Goal: Task Accomplishment & Management: Manage account settings

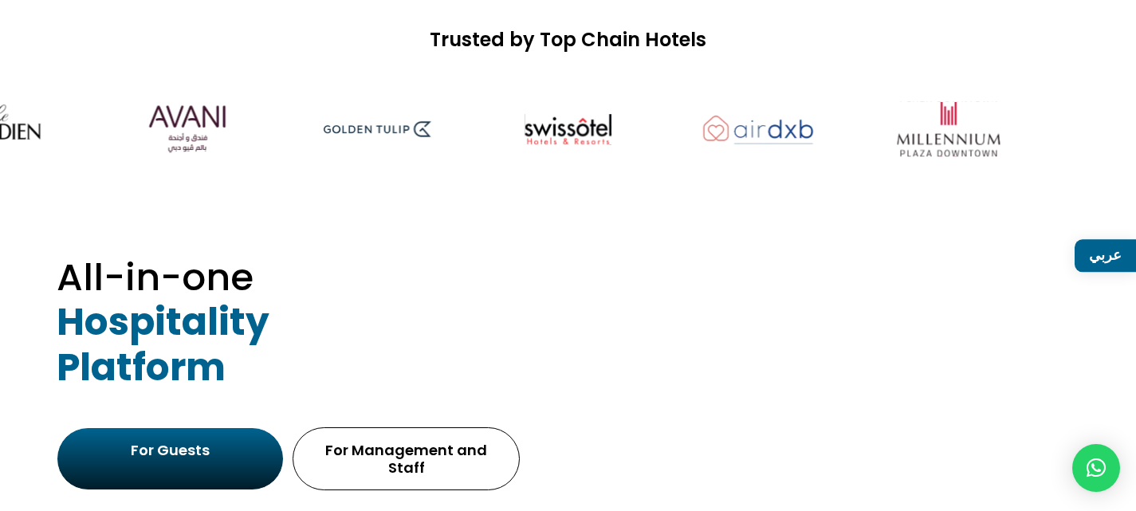
scroll to position [921, 0]
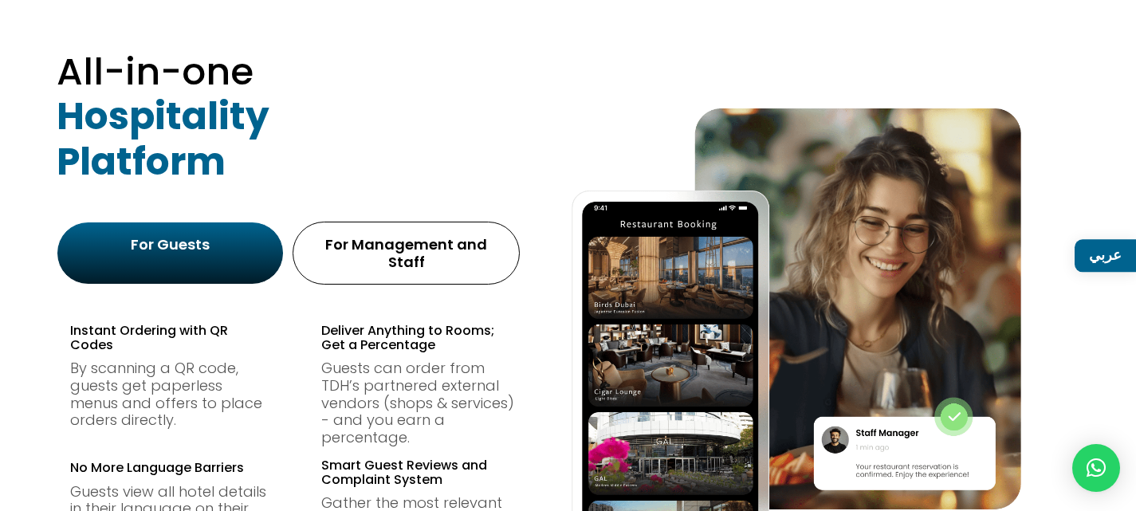
click at [565, 150] on div "All-in-one Hospitality Platform For Guests For Management and Staff Instant Ord…" at bounding box center [568, 391] width 1023 height 655
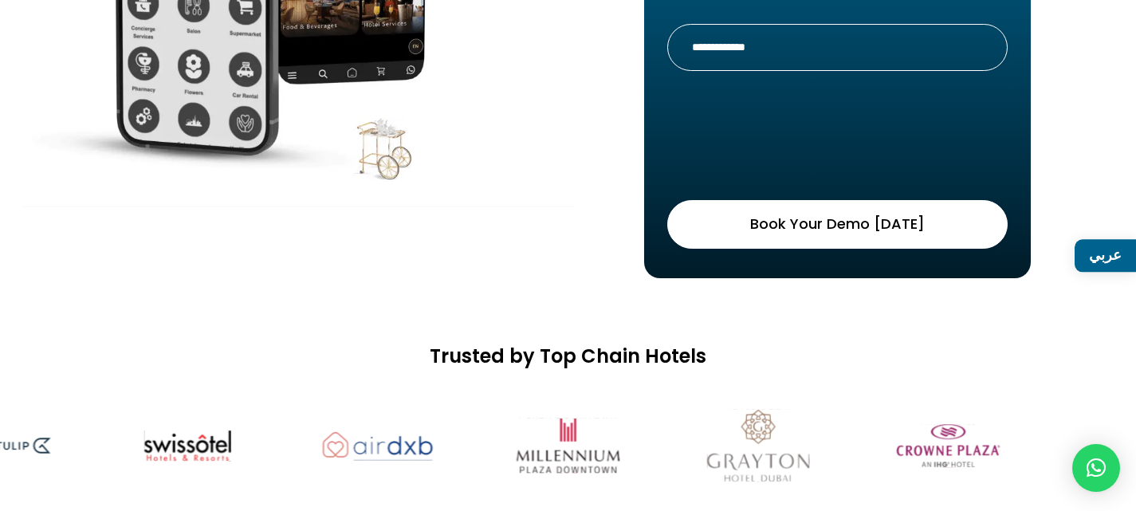
scroll to position [558, 0]
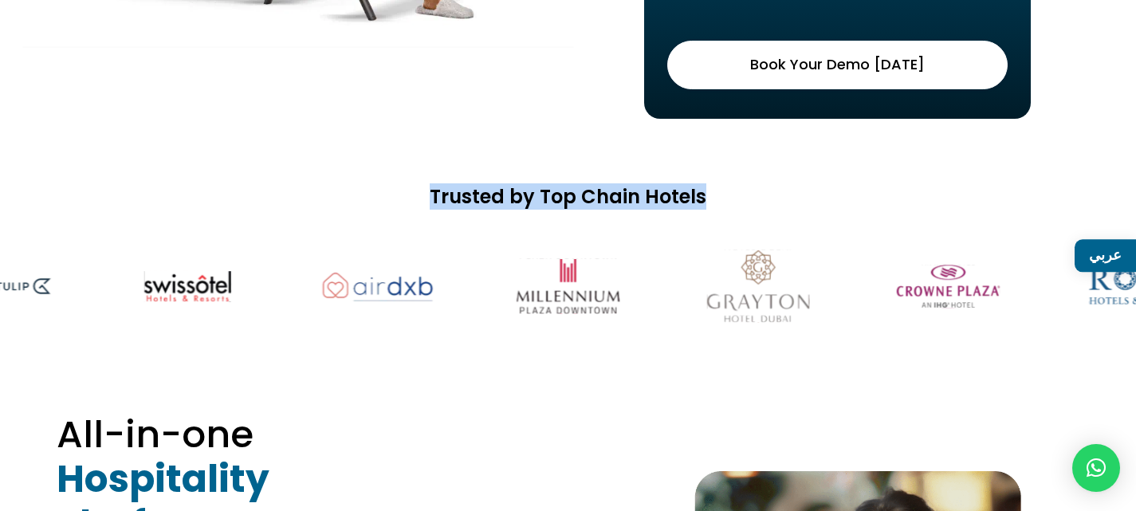
drag, startPoint x: 482, startPoint y: 203, endPoint x: 712, endPoint y: 199, distance: 229.7
click at [712, 199] on h2 "Trusted by Top Chain Hotels" at bounding box center [568, 201] width 1136 height 31
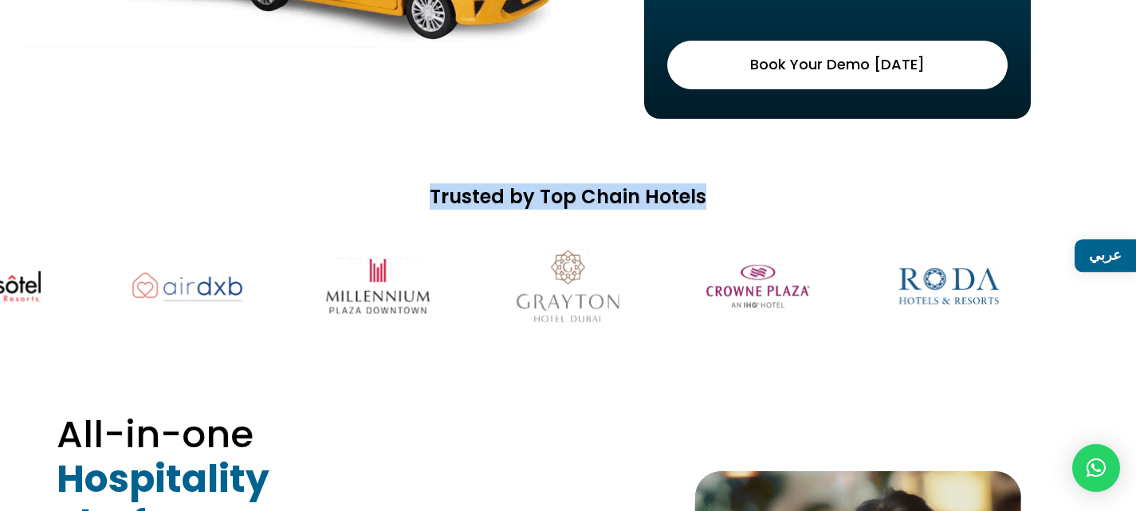
click at [623, 187] on h2 "Trusted by Top Chain Hotels" at bounding box center [568, 201] width 1136 height 31
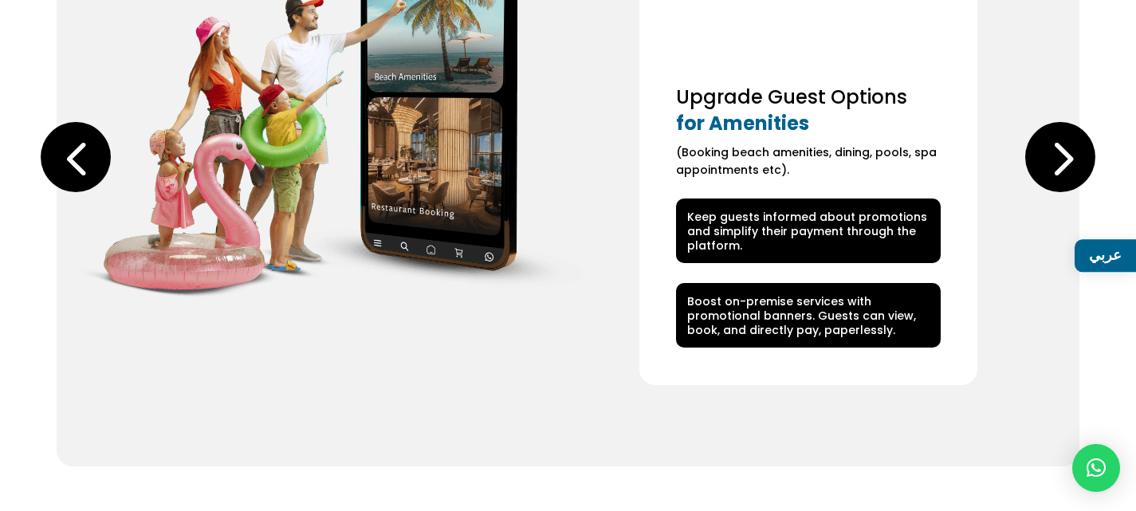
scroll to position [3269, 0]
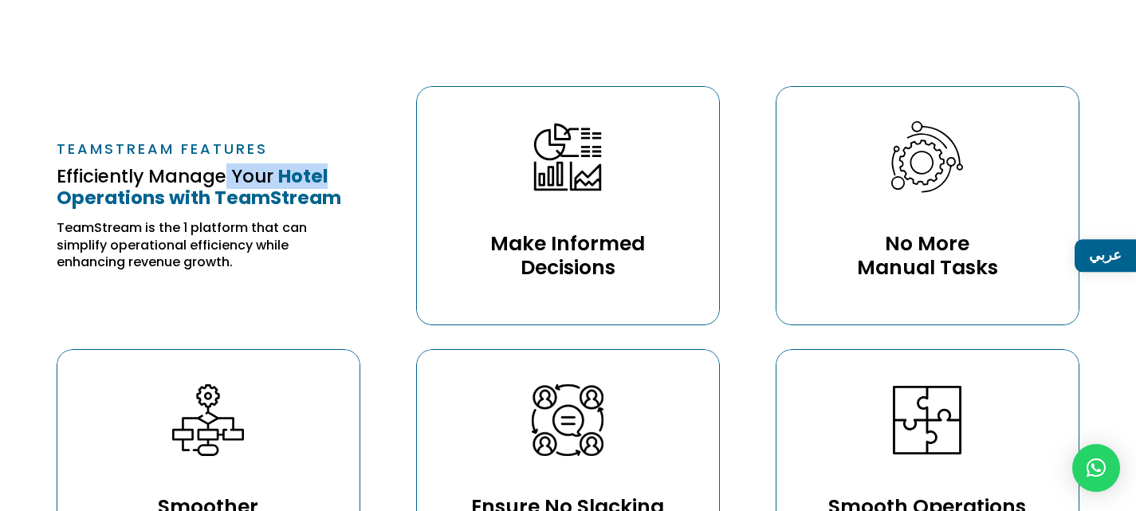
drag, startPoint x: 304, startPoint y: 160, endPoint x: 348, endPoint y: 165, distance: 44.1
click at [348, 166] on h2 "Efficiently Manage Your Hotel Operations with TeamStream" at bounding box center [208, 192] width 303 height 52
click at [356, 174] on h2 "Efficiently Manage Your Hotel Operations with TeamStream" at bounding box center [208, 192] width 303 height 52
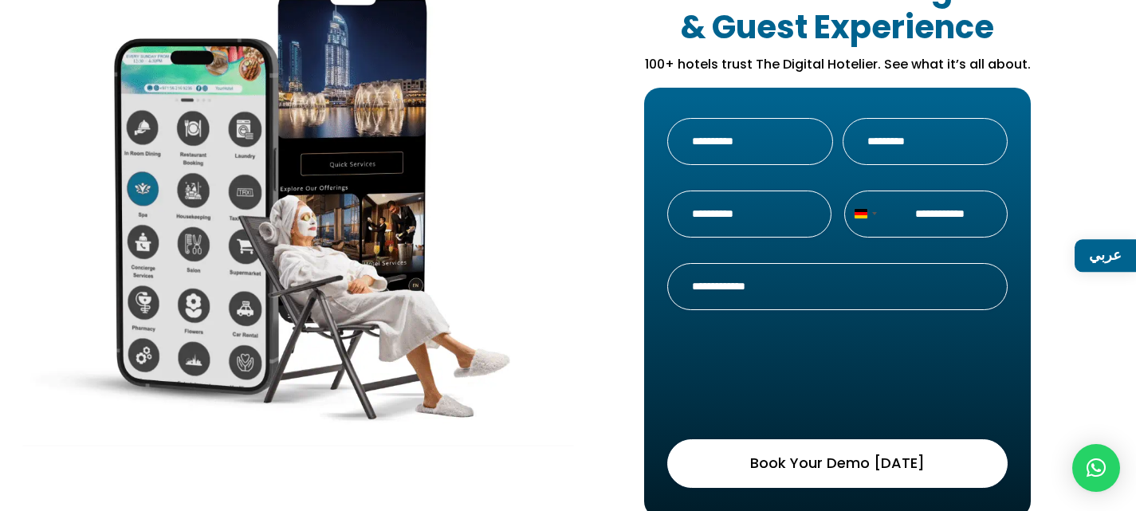
scroll to position [0, 0]
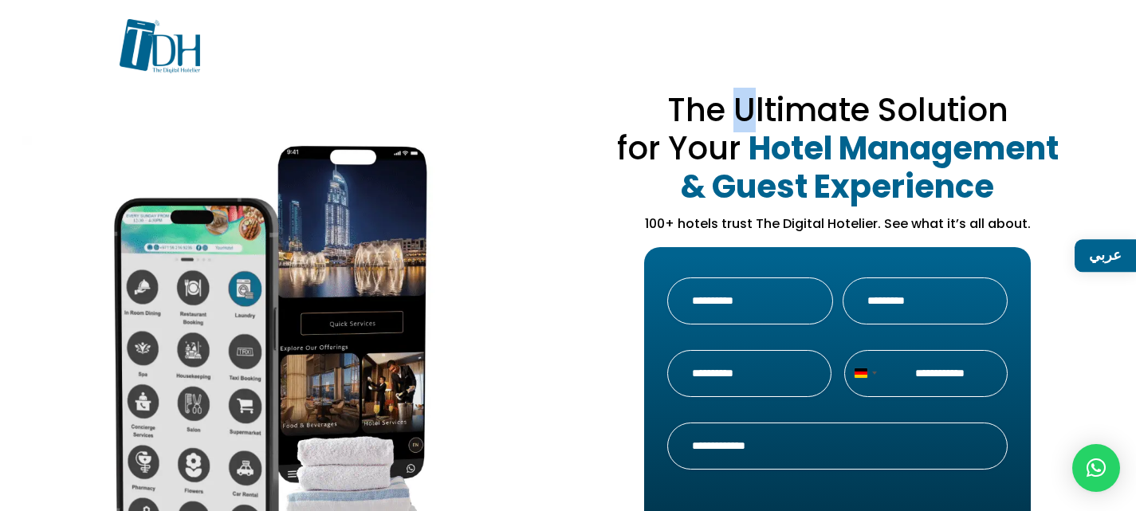
click at [742, 108] on span "The Ultimate Solution for Your" at bounding box center [812, 129] width 391 height 83
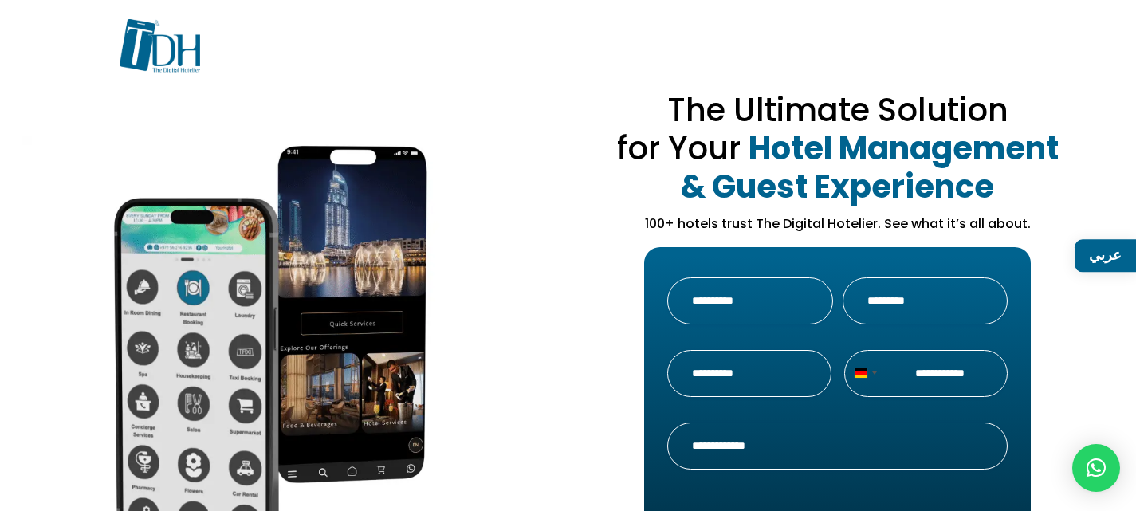
click at [862, 135] on strong "Hotel Management & Guest Experience" at bounding box center [870, 167] width 378 height 83
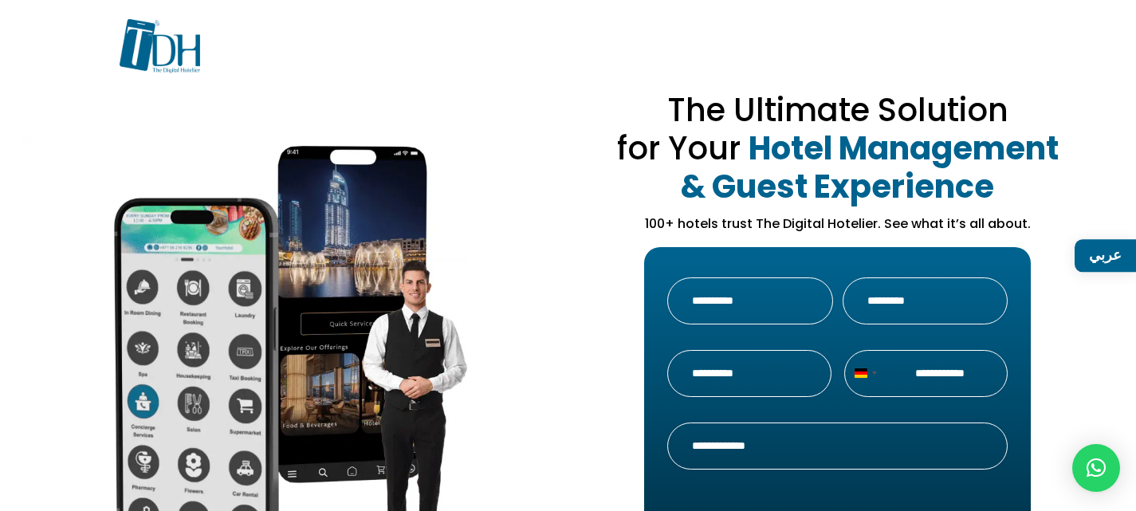
click at [783, 111] on span "The Ultimate Solution for Your" at bounding box center [812, 129] width 391 height 83
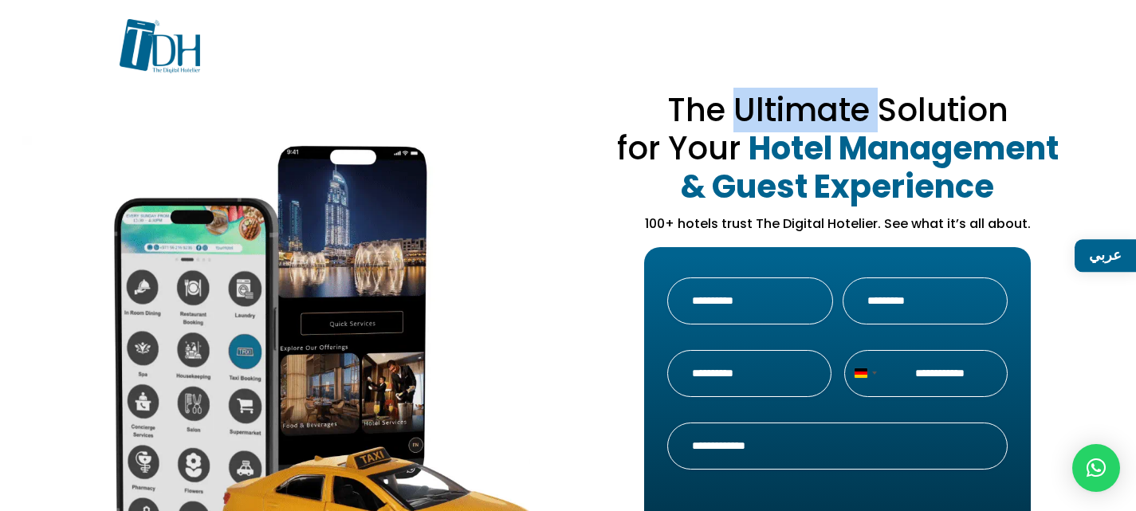
click at [783, 111] on span "The Ultimate Solution for Your" at bounding box center [812, 129] width 391 height 83
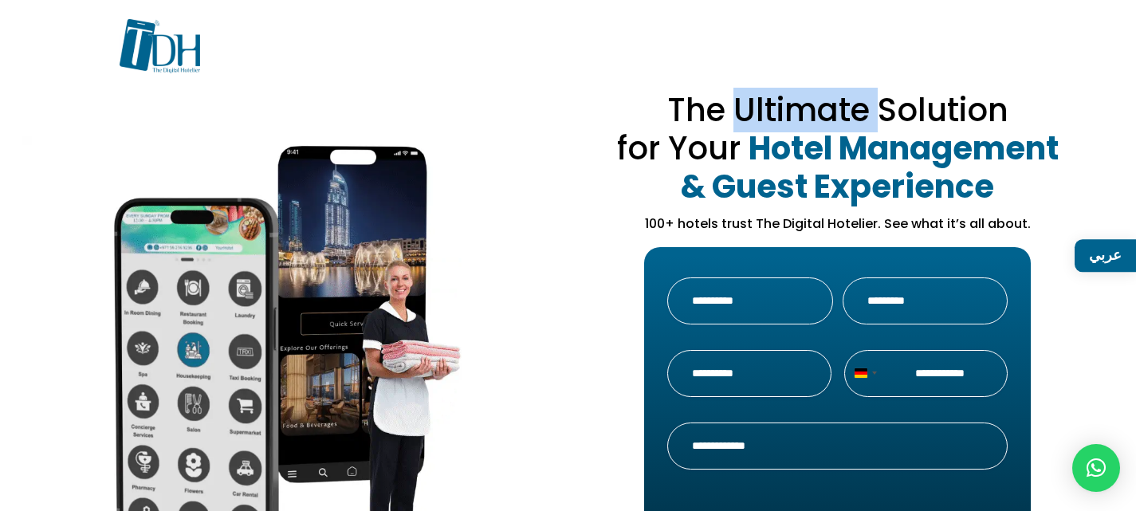
click at [773, 120] on span "The Ultimate Solution for Your" at bounding box center [812, 129] width 391 height 83
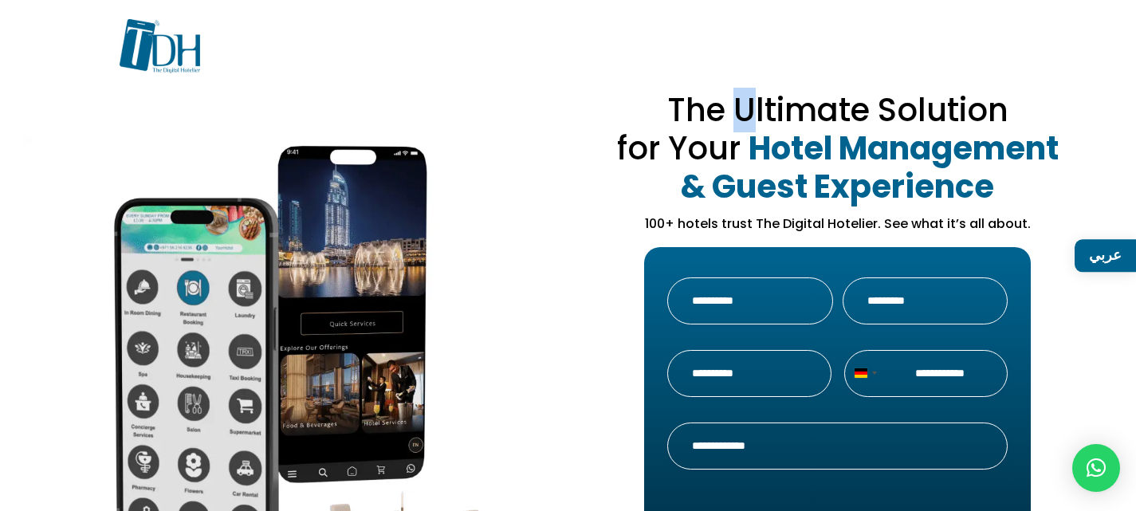
drag, startPoint x: 746, startPoint y: 108, endPoint x: 737, endPoint y: 110, distance: 9.1
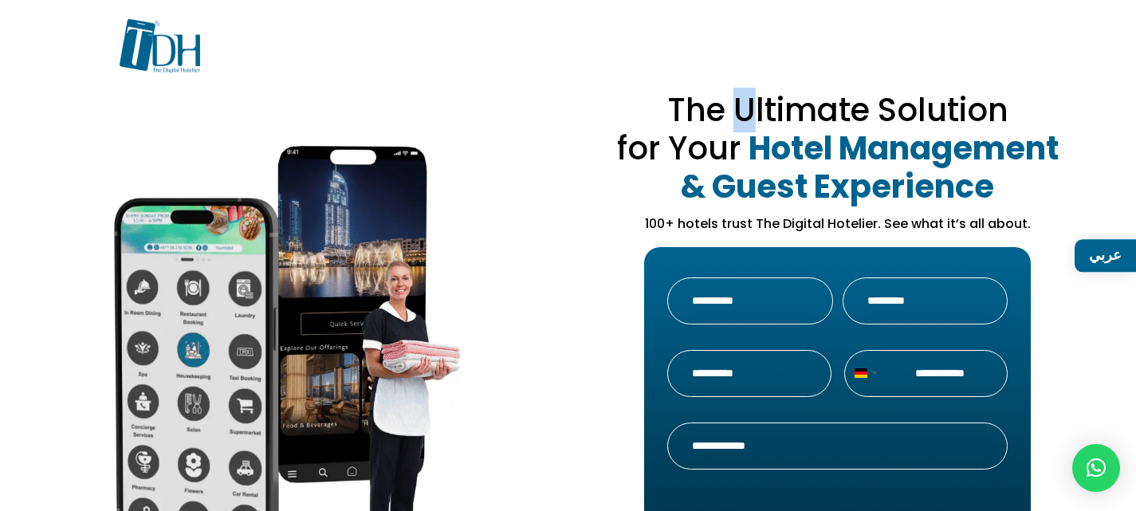
click at [737, 110] on span "The Ultimate Solution for Your" at bounding box center [812, 129] width 391 height 83
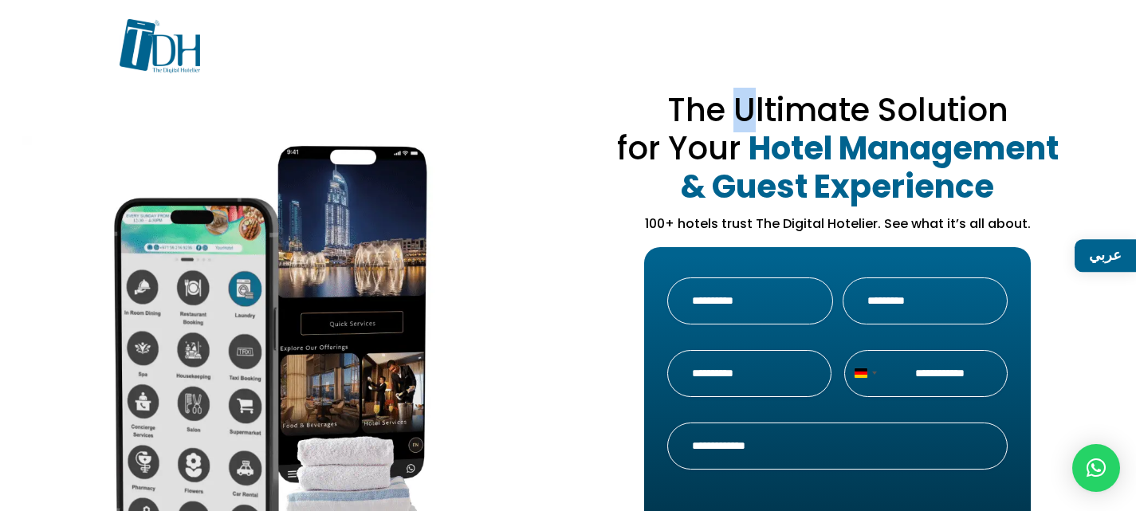
click at [752, 116] on span "The Ultimate Solution for Your" at bounding box center [812, 129] width 391 height 83
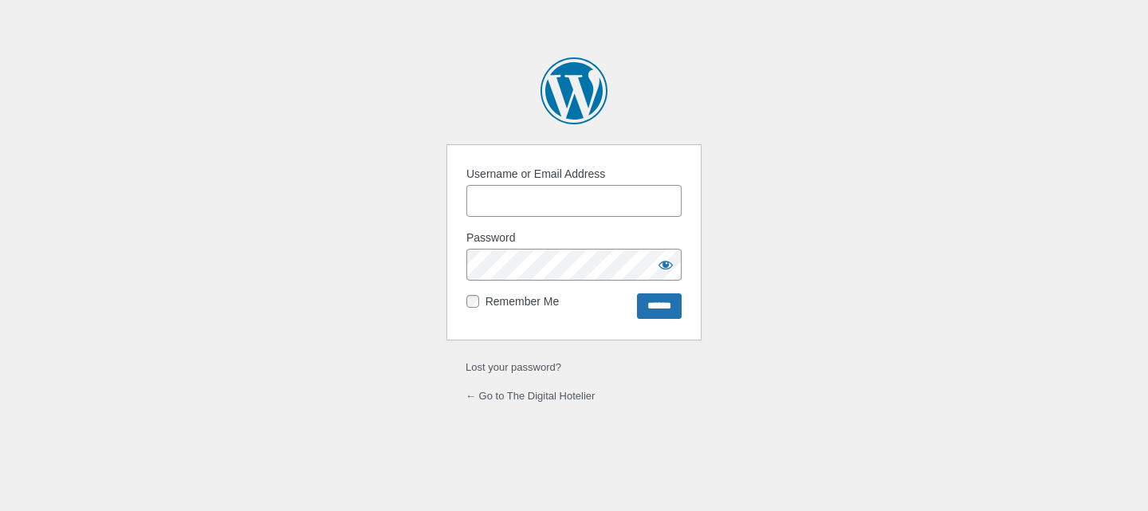
click at [528, 210] on input "Username or Email Address" at bounding box center [573, 201] width 215 height 32
click at [356, 254] on body "Log In Powered by WordPress Username or Email Address Password Remember Me ****…" at bounding box center [574, 255] width 1148 height 511
drag, startPoint x: 533, startPoint y: 210, endPoint x: 533, endPoint y: 223, distance: 12.8
click at [533, 210] on input "Username or Email Address" at bounding box center [573, 201] width 215 height 32
click at [554, 203] on input "Username or Email Address" at bounding box center [573, 201] width 215 height 32
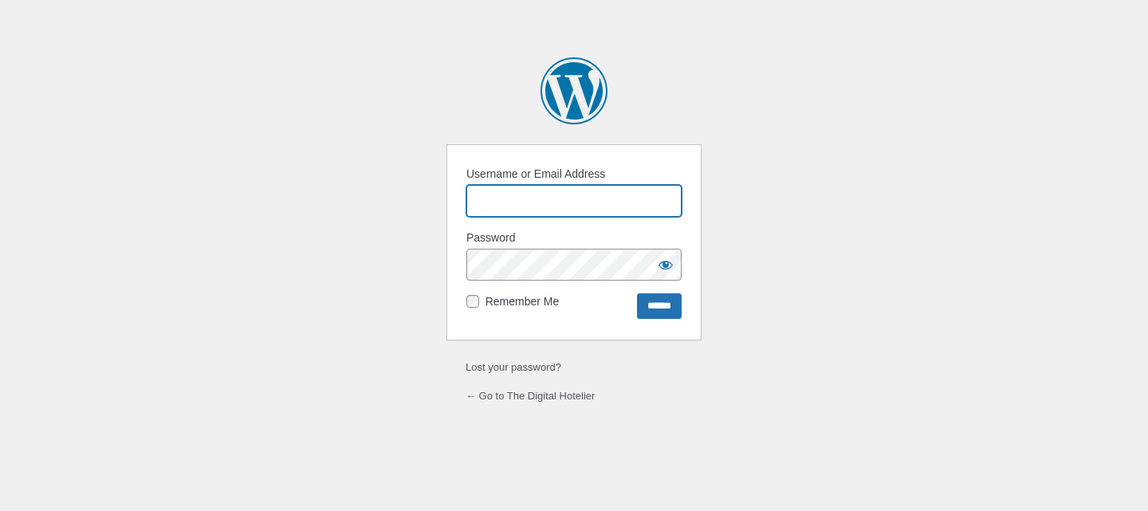
paste input "**********"
type input "**********"
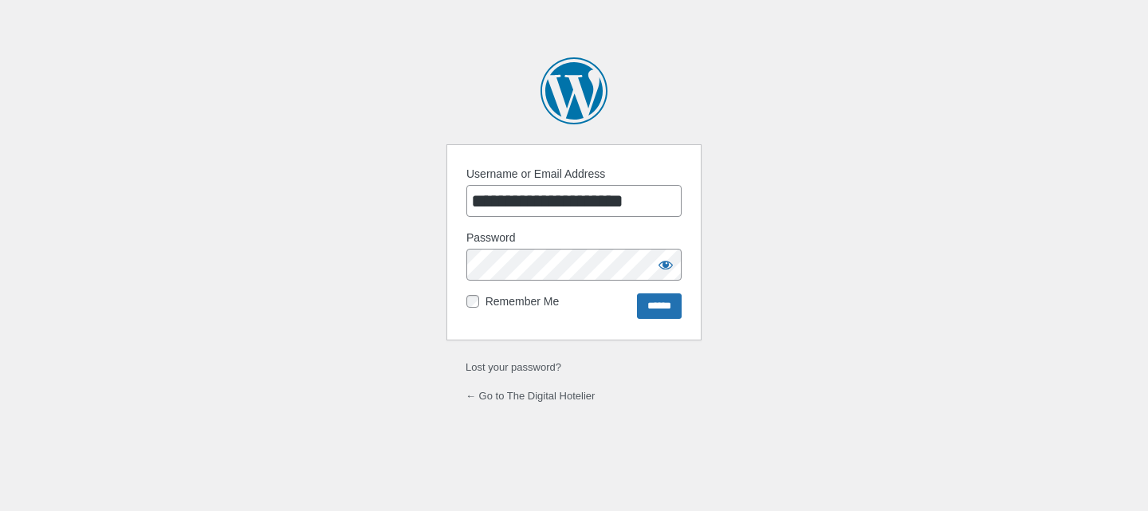
click at [501, 298] on label "Remember Me" at bounding box center [523, 301] width 74 height 17
click at [651, 310] on input "******" at bounding box center [659, 306] width 45 height 26
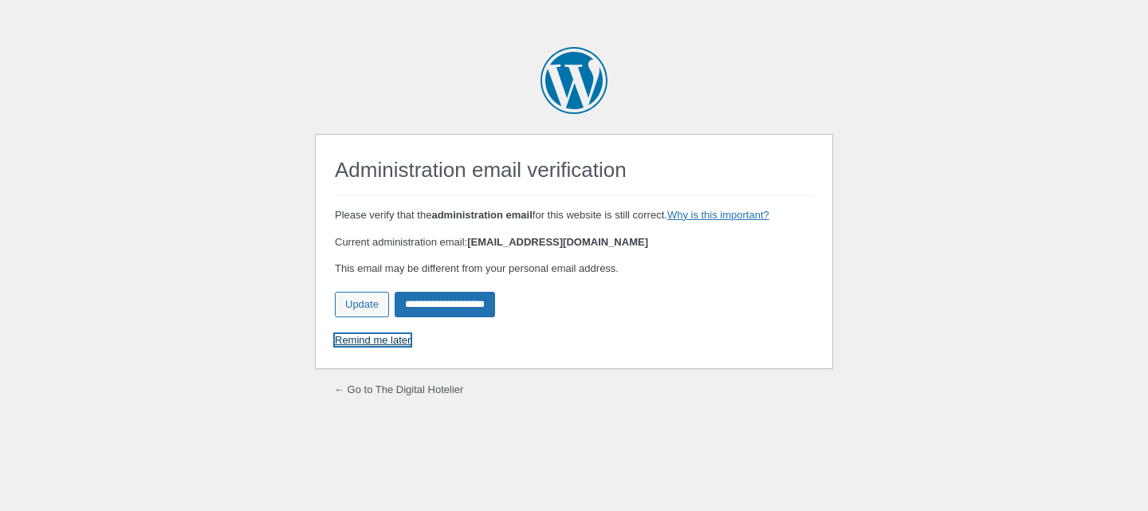
click at [375, 340] on link "Remind me later" at bounding box center [373, 340] width 76 height 12
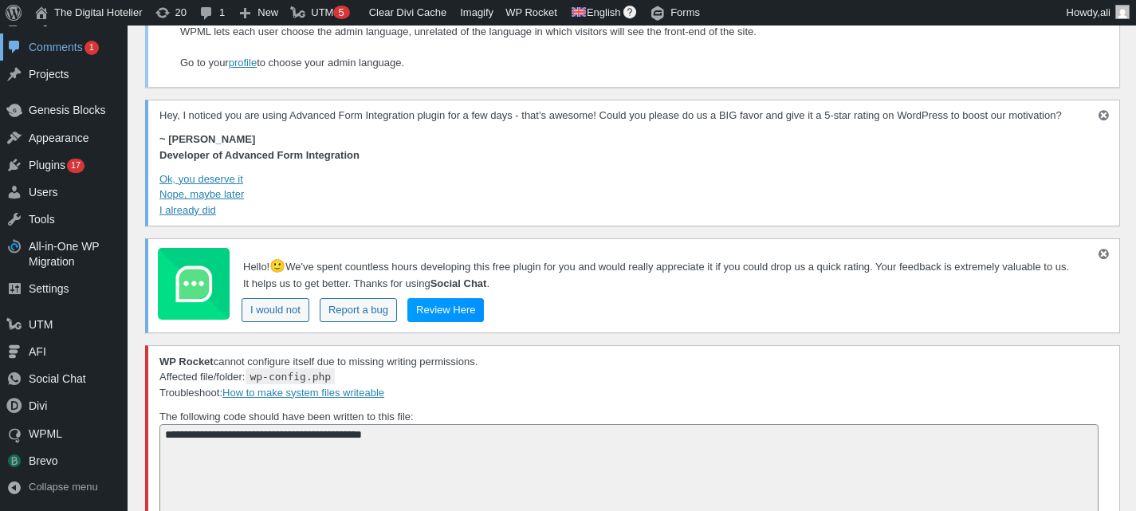
scroll to position [877, 0]
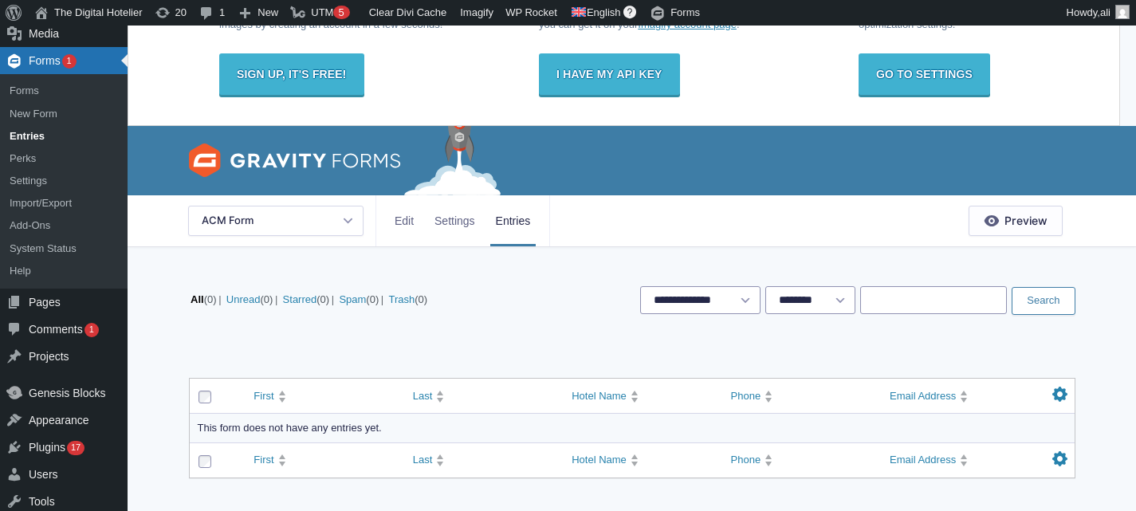
scroll to position [159, 0]
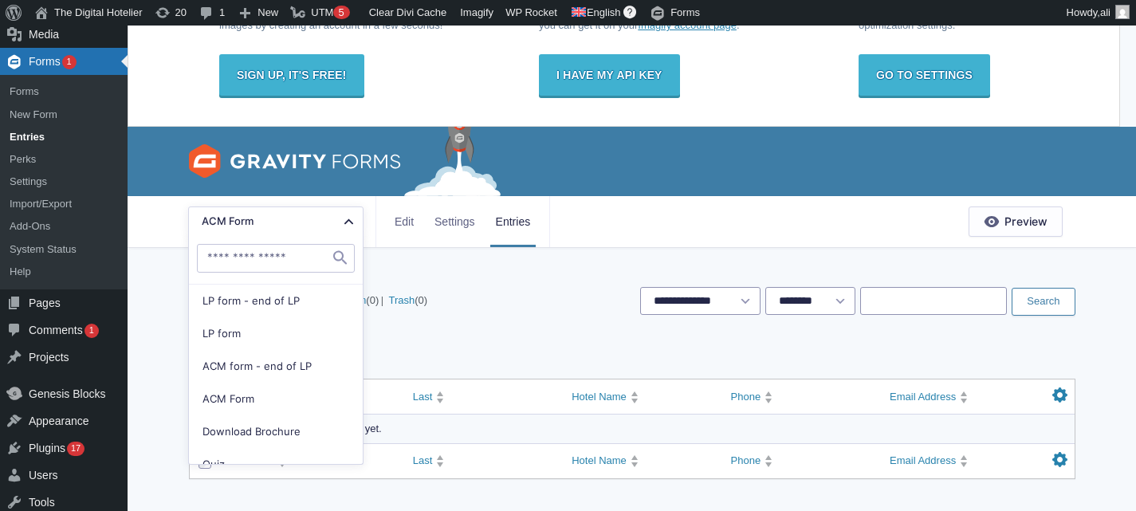
click at [313, 228] on button "ACM Form" at bounding box center [275, 222] width 175 height 30
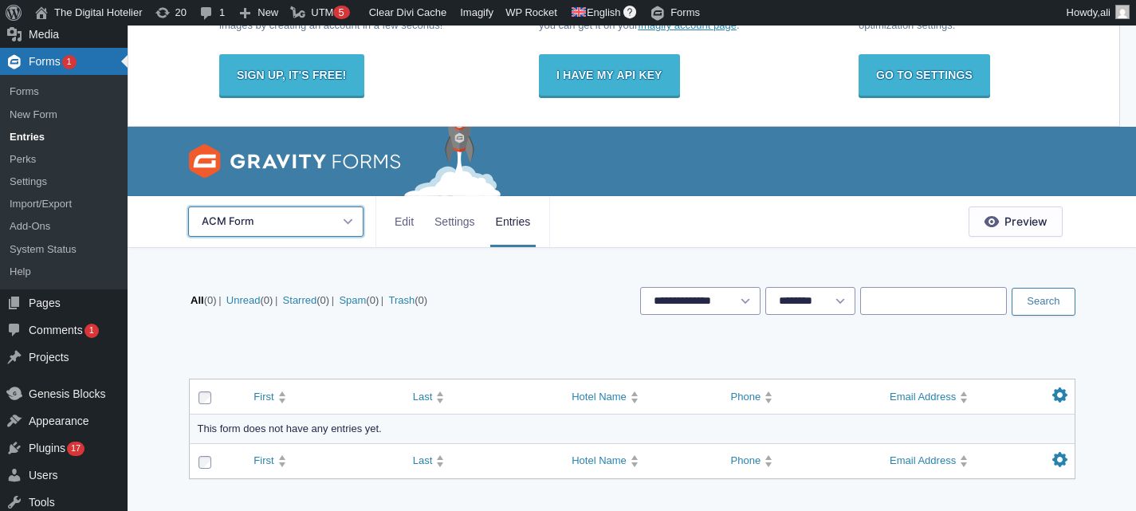
click at [313, 228] on button "ACM Form" at bounding box center [275, 222] width 175 height 30
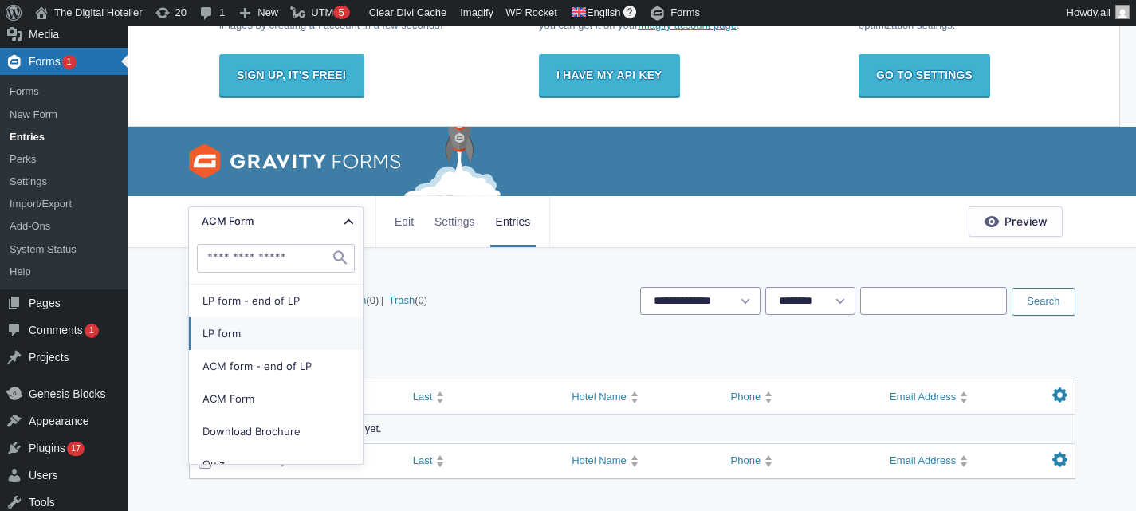
click at [299, 334] on span "LP form" at bounding box center [277, 333] width 148 height 15
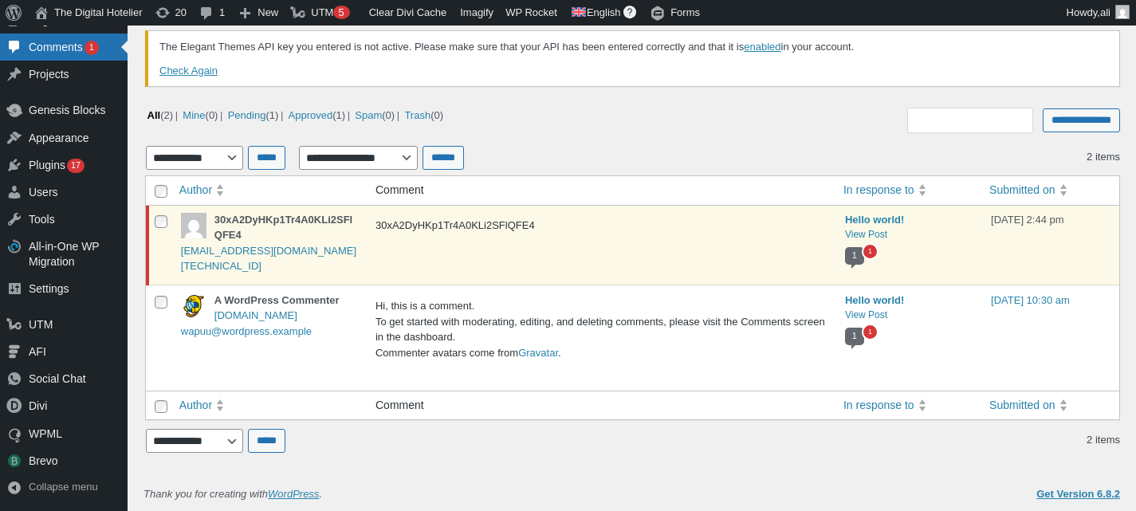
scroll to position [1269, 0]
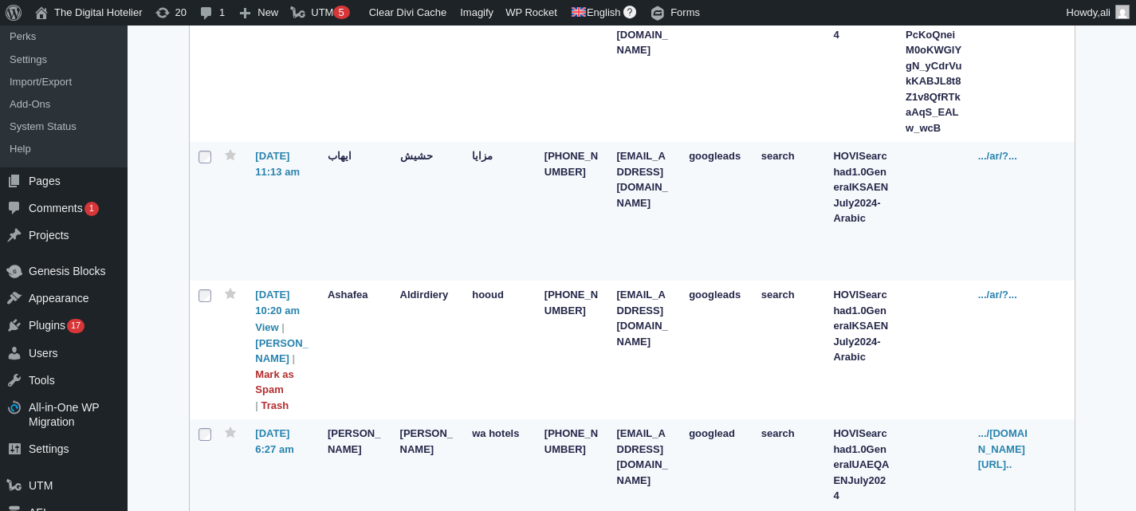
scroll to position [399, 0]
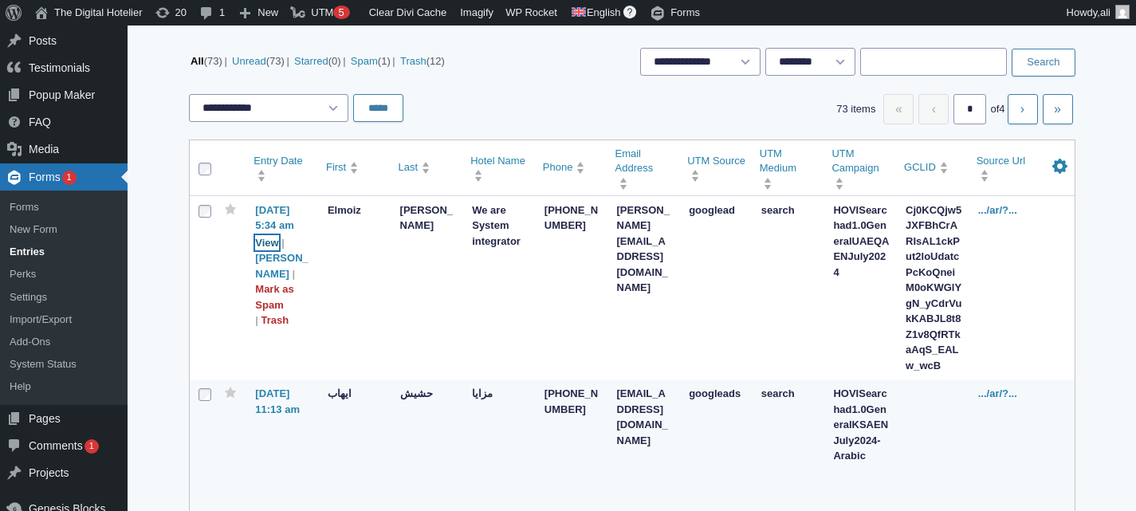
click at [273, 251] on link "View" at bounding box center [266, 243] width 23 height 16
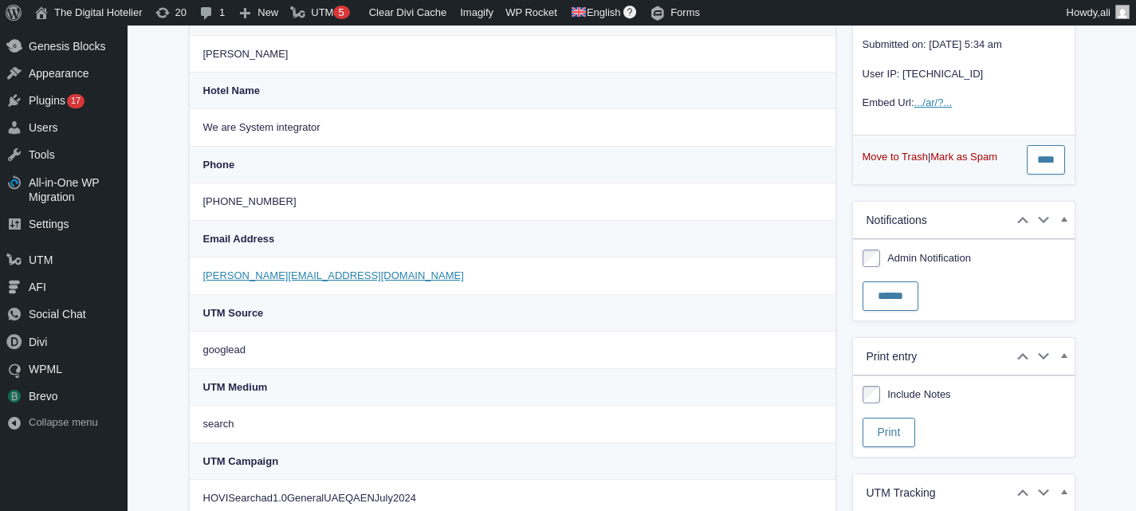
scroll to position [362, 0]
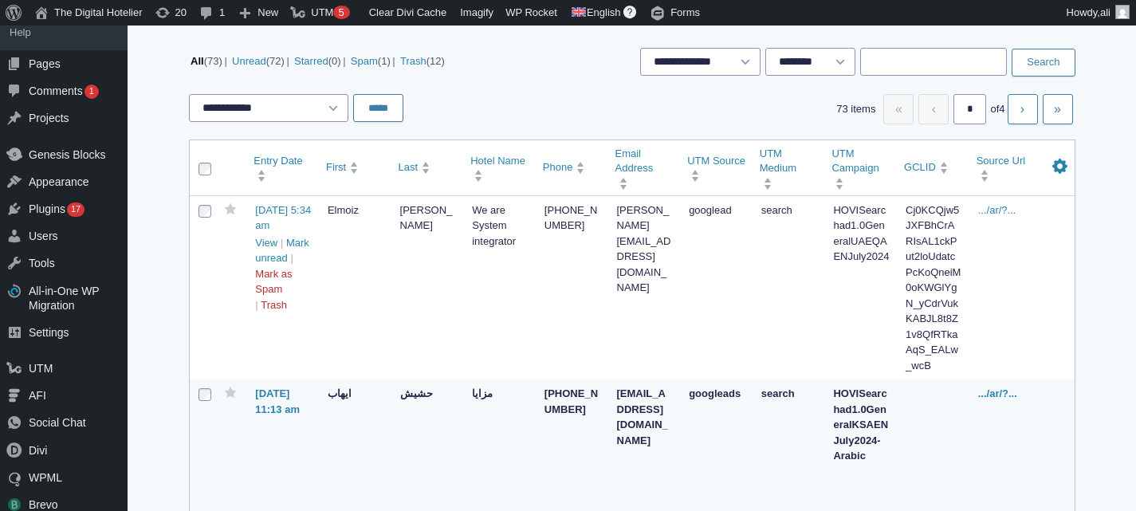
scroll to position [399, 0]
click at [276, 263] on link "Mark unread" at bounding box center [281, 251] width 53 height 28
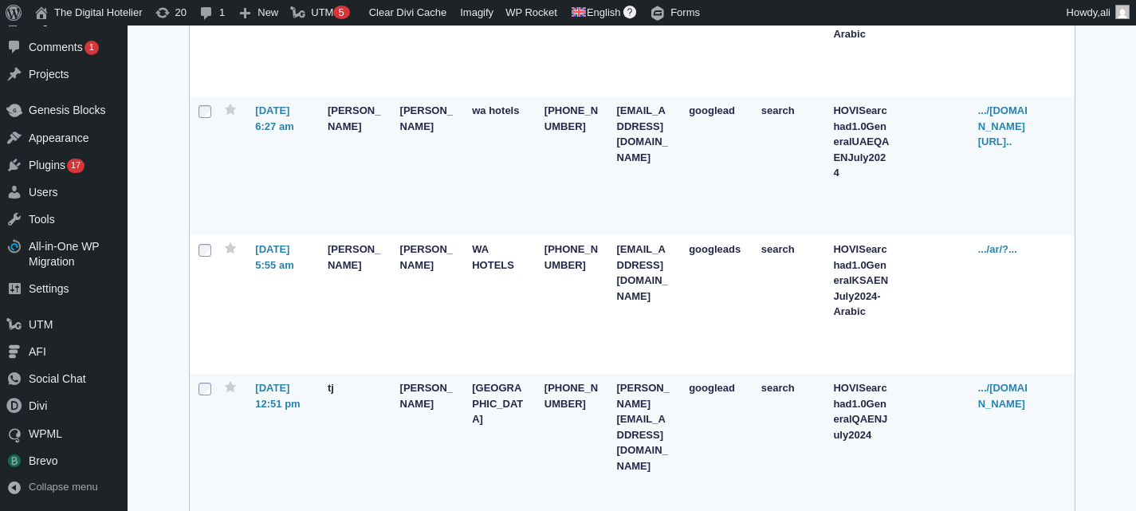
scroll to position [1196, 0]
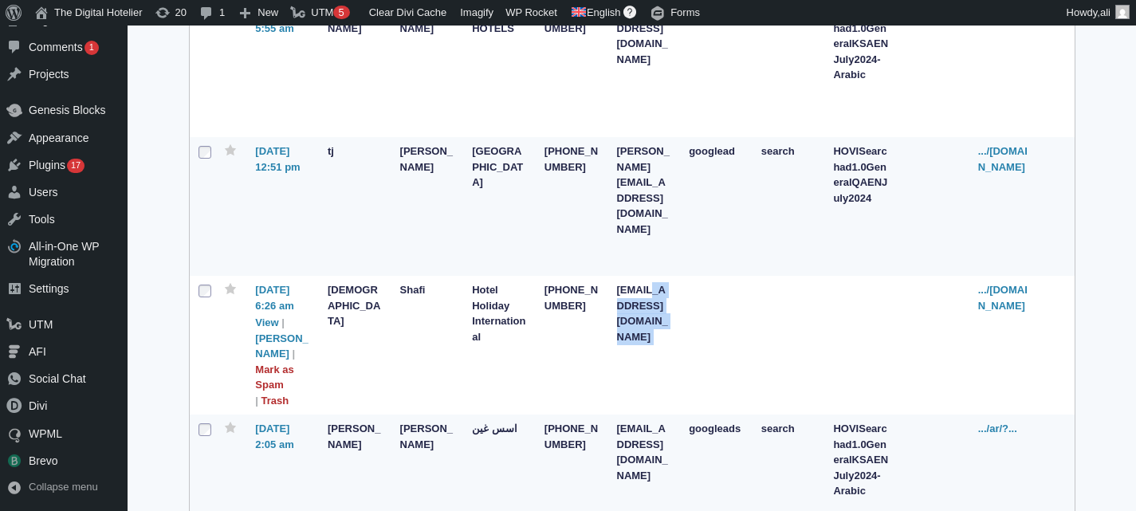
drag, startPoint x: 652, startPoint y: 290, endPoint x: 649, endPoint y: 318, distance: 28.1
click at [649, 318] on td "[EMAIL_ADDRESS][DOMAIN_NAME]" at bounding box center [645, 345] width 73 height 139
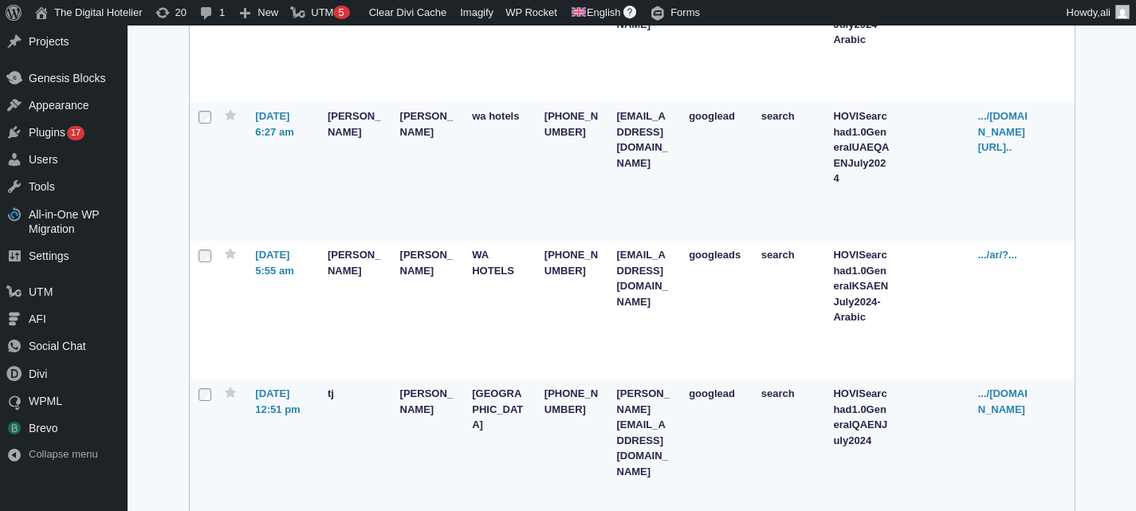
scroll to position [957, 0]
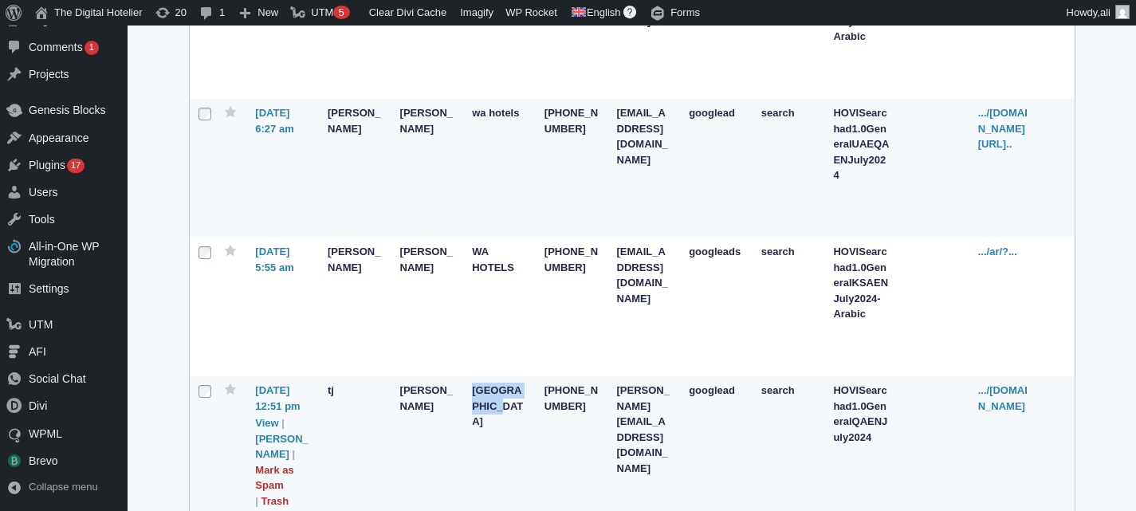
drag, startPoint x: 476, startPoint y: 390, endPoint x: 509, endPoint y: 428, distance: 50.9
click at [509, 428] on td "[GEOGRAPHIC_DATA]" at bounding box center [500, 445] width 73 height 139
click at [788, 436] on td "search" at bounding box center [789, 445] width 73 height 139
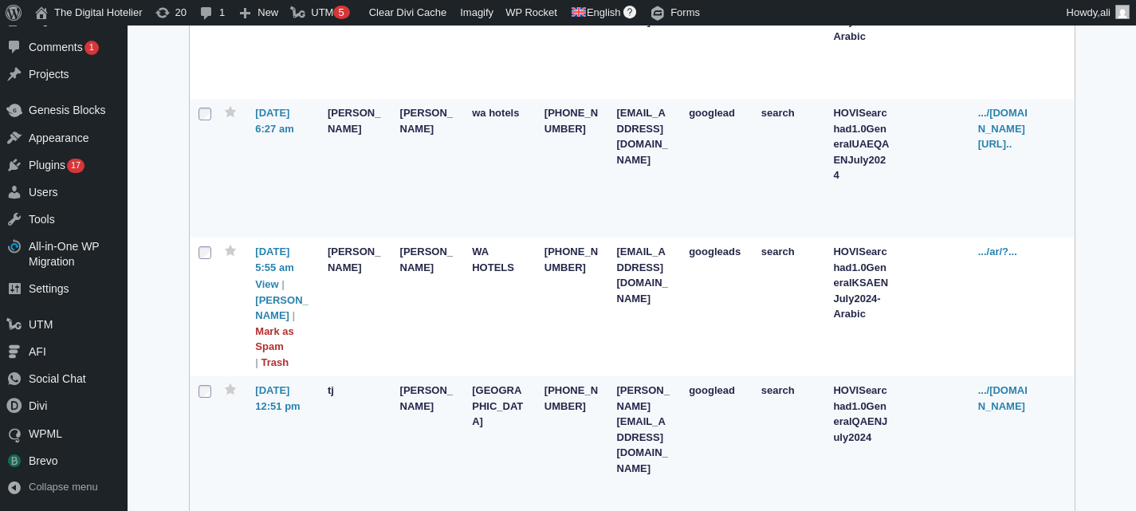
scroll to position [1037, 0]
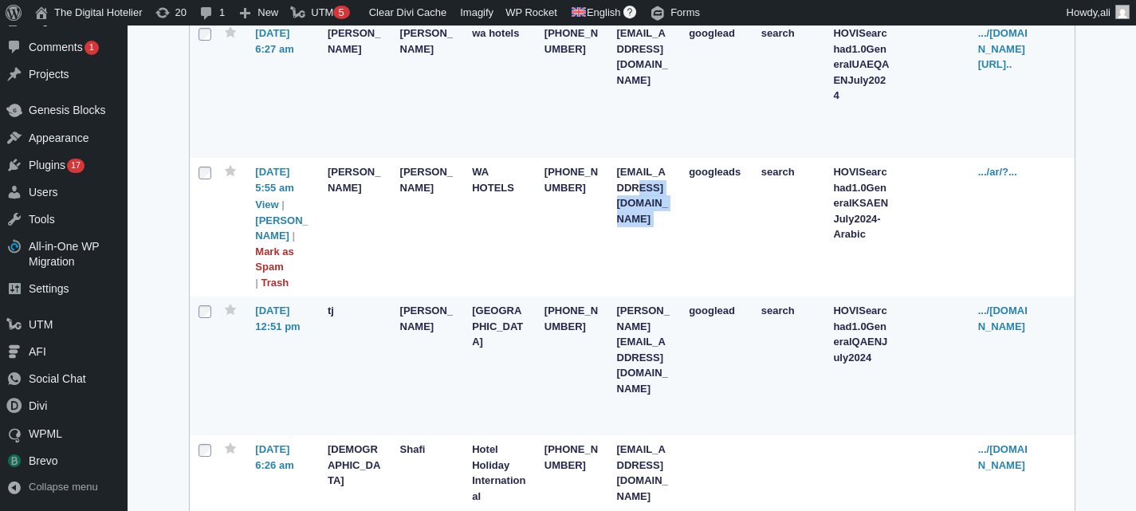
drag, startPoint x: 666, startPoint y: 186, endPoint x: 669, endPoint y: 212, distance: 26.5
click at [669, 212] on td "[EMAIL_ADDRESS][DOMAIN_NAME]" at bounding box center [645, 227] width 73 height 139
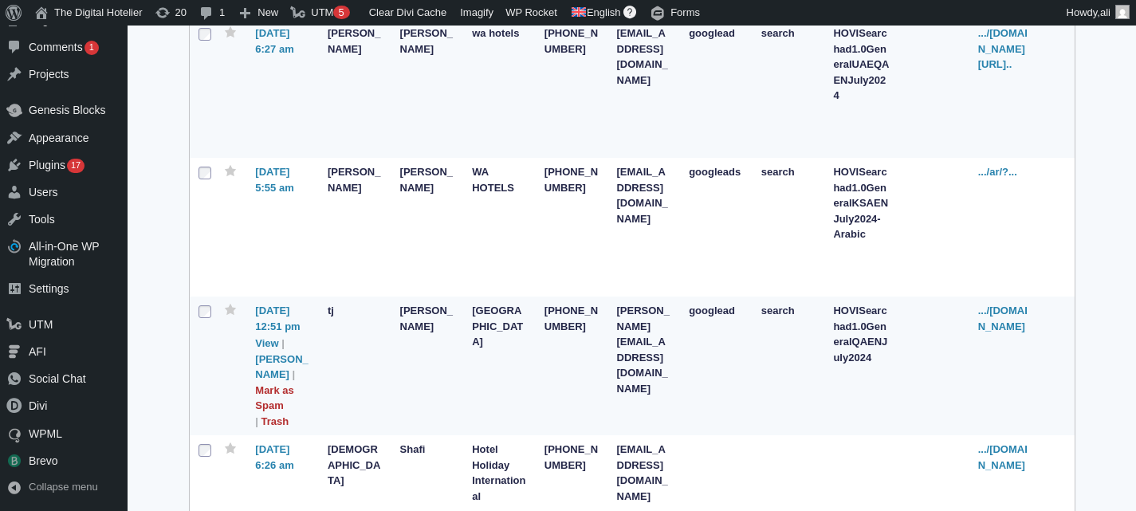
click at [641, 386] on td "[PERSON_NAME][EMAIL_ADDRESS][DOMAIN_NAME]" at bounding box center [645, 366] width 73 height 139
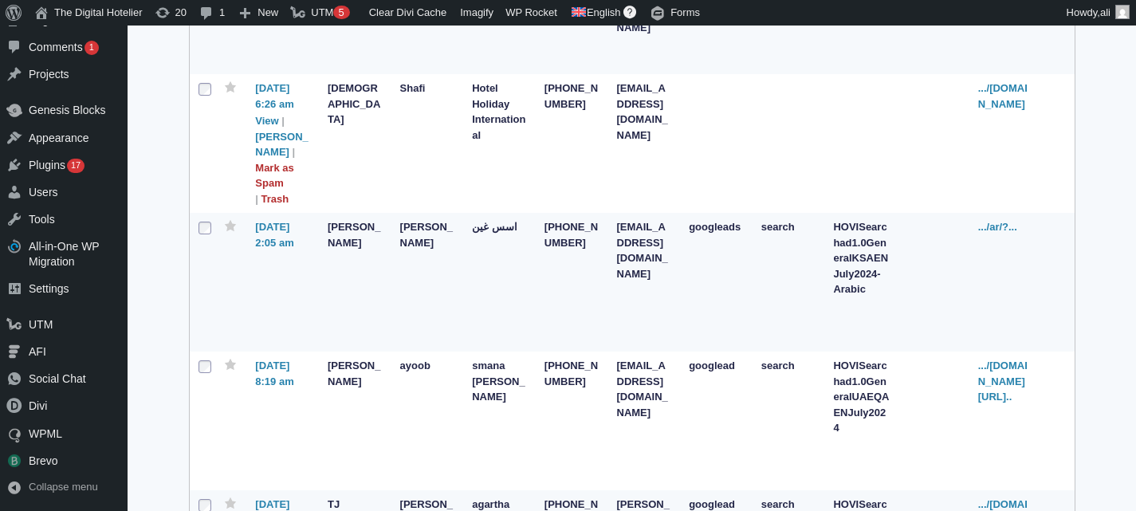
scroll to position [1435, 0]
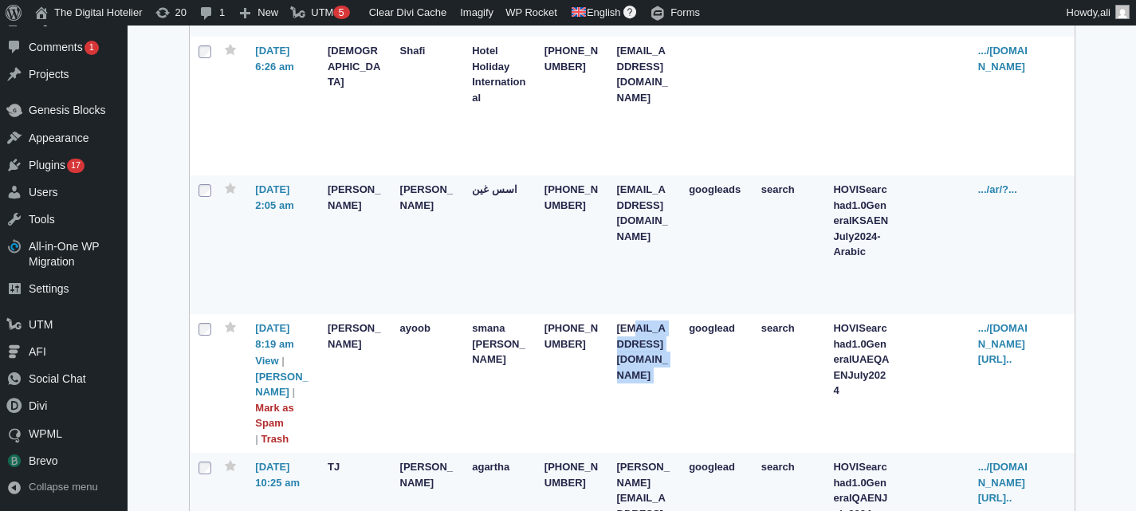
drag, startPoint x: 631, startPoint y: 331, endPoint x: 676, endPoint y: 352, distance: 50.0
click at [676, 352] on td "[EMAIL_ADDRESS][DOMAIN_NAME]" at bounding box center [645, 383] width 73 height 139
